Goal: Information Seeking & Learning: Learn about a topic

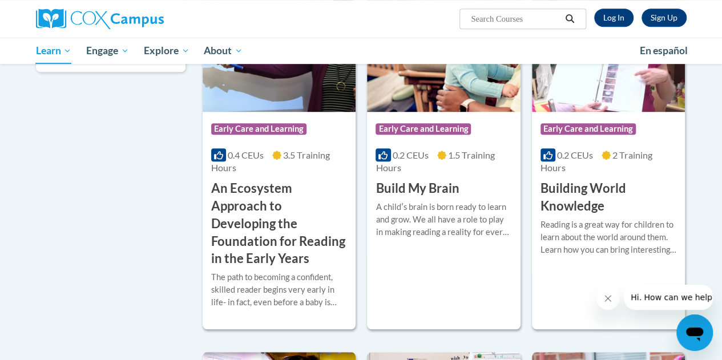
scroll to position [357, 0]
click at [454, 307] on div "Course Category: Early Care and Learning 0.2 CEUs 1.5 Training Hours COURSE Bui…" at bounding box center [443, 162] width 153 height 334
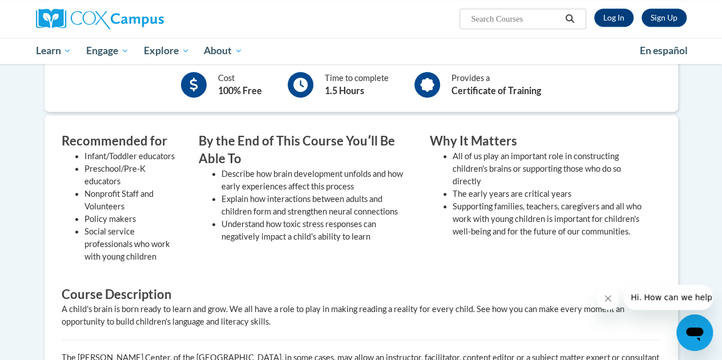
scroll to position [276, 0]
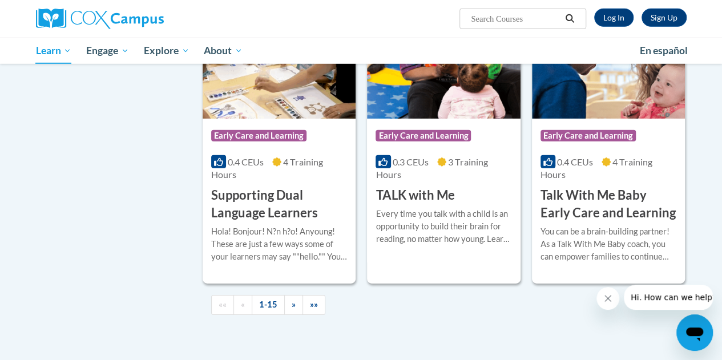
scroll to position [1690, 0]
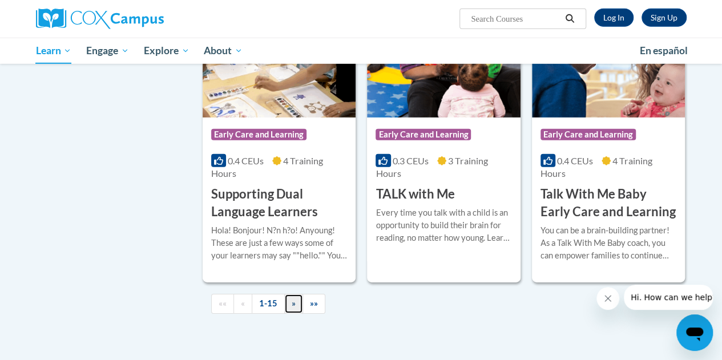
click at [294, 301] on link "»" at bounding box center [293, 304] width 19 height 20
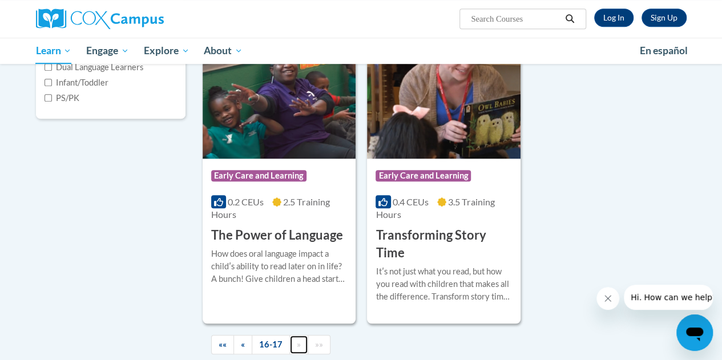
scroll to position [383, 0]
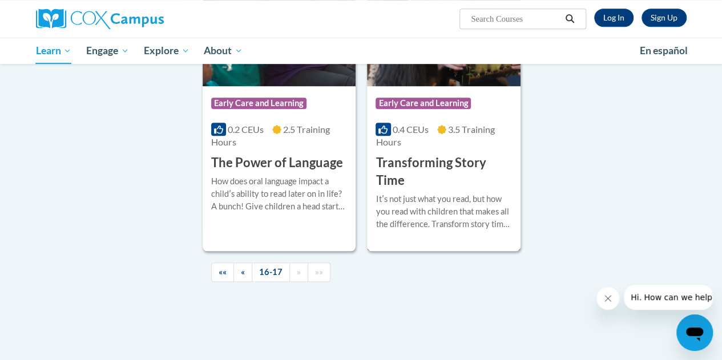
click at [487, 241] on div "More Info Enroll Itʹs not just what you read, but how you read with children th…" at bounding box center [443, 219] width 153 height 58
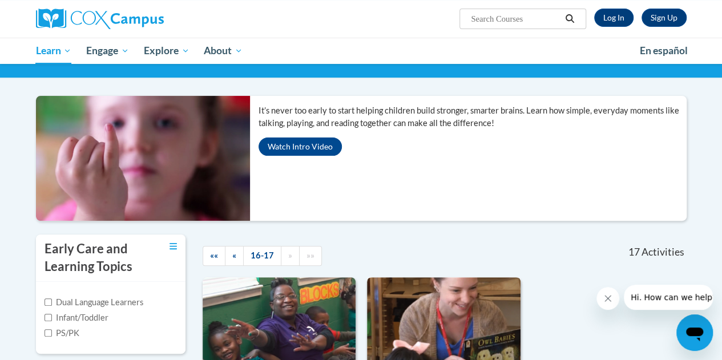
scroll to position [0, 0]
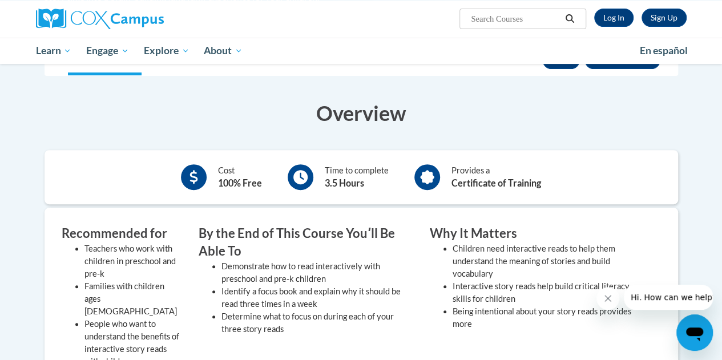
scroll to position [176, 0]
